Goal: Task Accomplishment & Management: Manage account settings

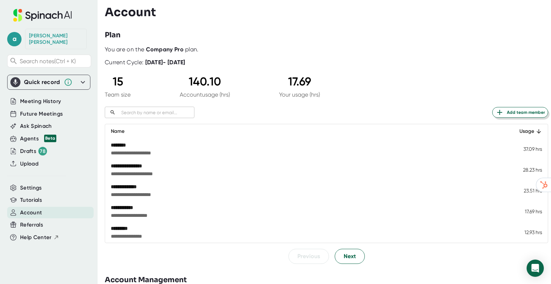
click at [515, 112] on span "Add team member" at bounding box center [519, 112] width 49 height 9
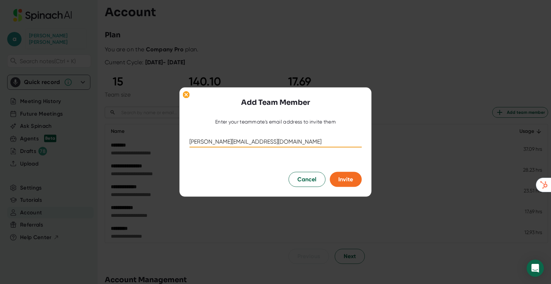
type input "[PERSON_NAME][EMAIL_ADDRESS][DOMAIN_NAME]"
click at [357, 180] on button "Invite" at bounding box center [346, 178] width 32 height 15
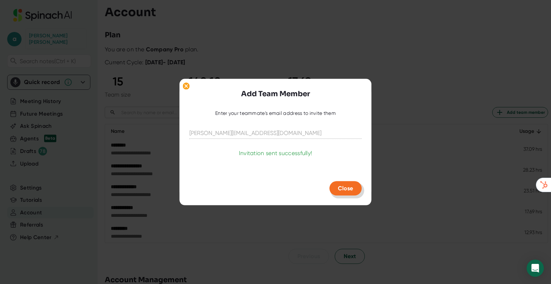
click at [343, 181] on button "Close" at bounding box center [345, 188] width 32 height 14
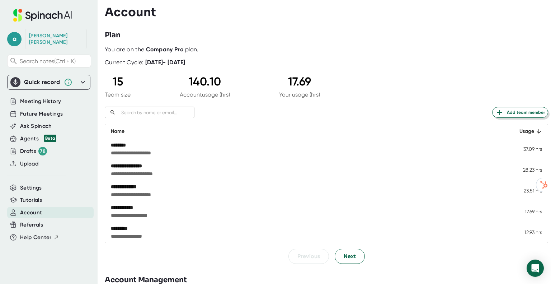
click at [503, 113] on span "Add team member" at bounding box center [519, 112] width 49 height 9
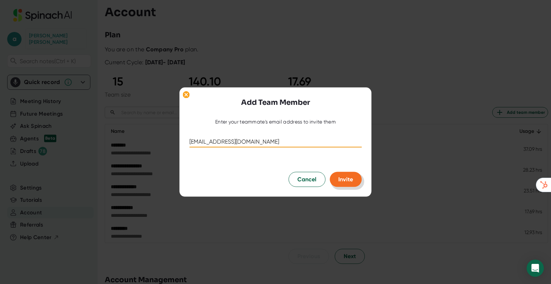
type input "[EMAIL_ADDRESS][DOMAIN_NAME]"
click at [345, 179] on span "Invite" at bounding box center [345, 178] width 15 height 7
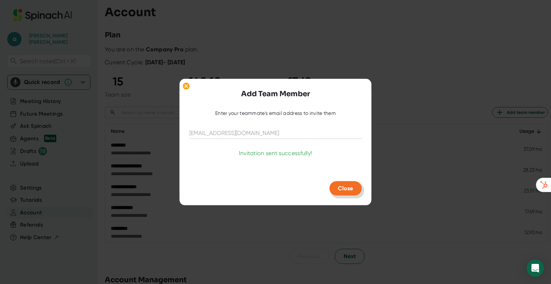
click at [339, 190] on span "Close" at bounding box center [345, 187] width 15 height 7
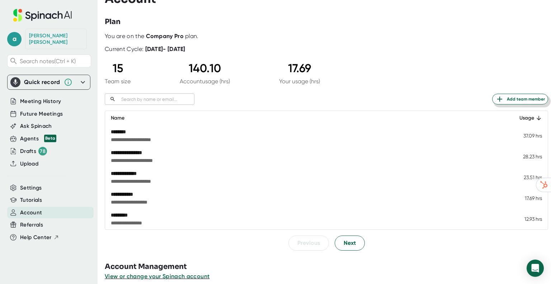
scroll to position [20, 0]
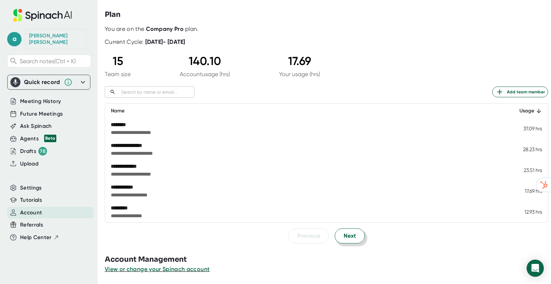
click at [344, 234] on span "Next" at bounding box center [350, 235] width 12 height 9
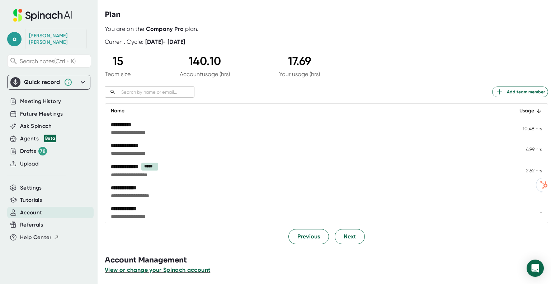
click at [132, 269] on span "View or change your Spinach account" at bounding box center [157, 269] width 105 height 7
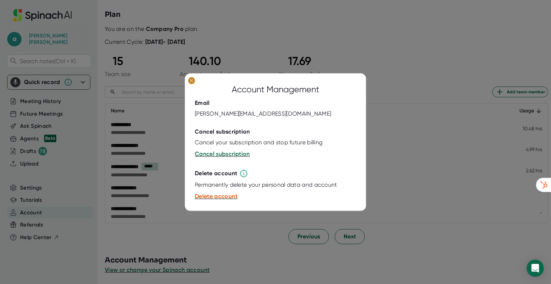
click at [194, 82] on ellipse at bounding box center [191, 80] width 7 height 7
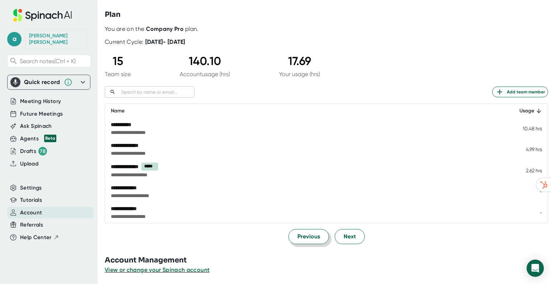
click at [308, 236] on span "Previous" at bounding box center [308, 236] width 23 height 9
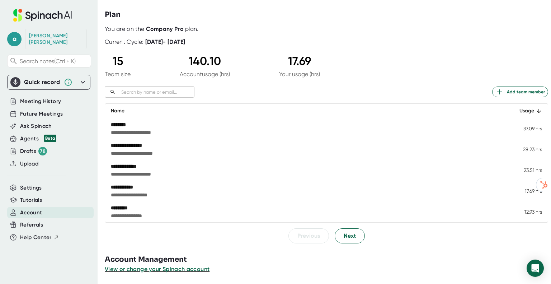
click at [120, 124] on div "********" at bounding box center [253, 124] width 284 height 7
